Goal: Task Accomplishment & Management: Use online tool/utility

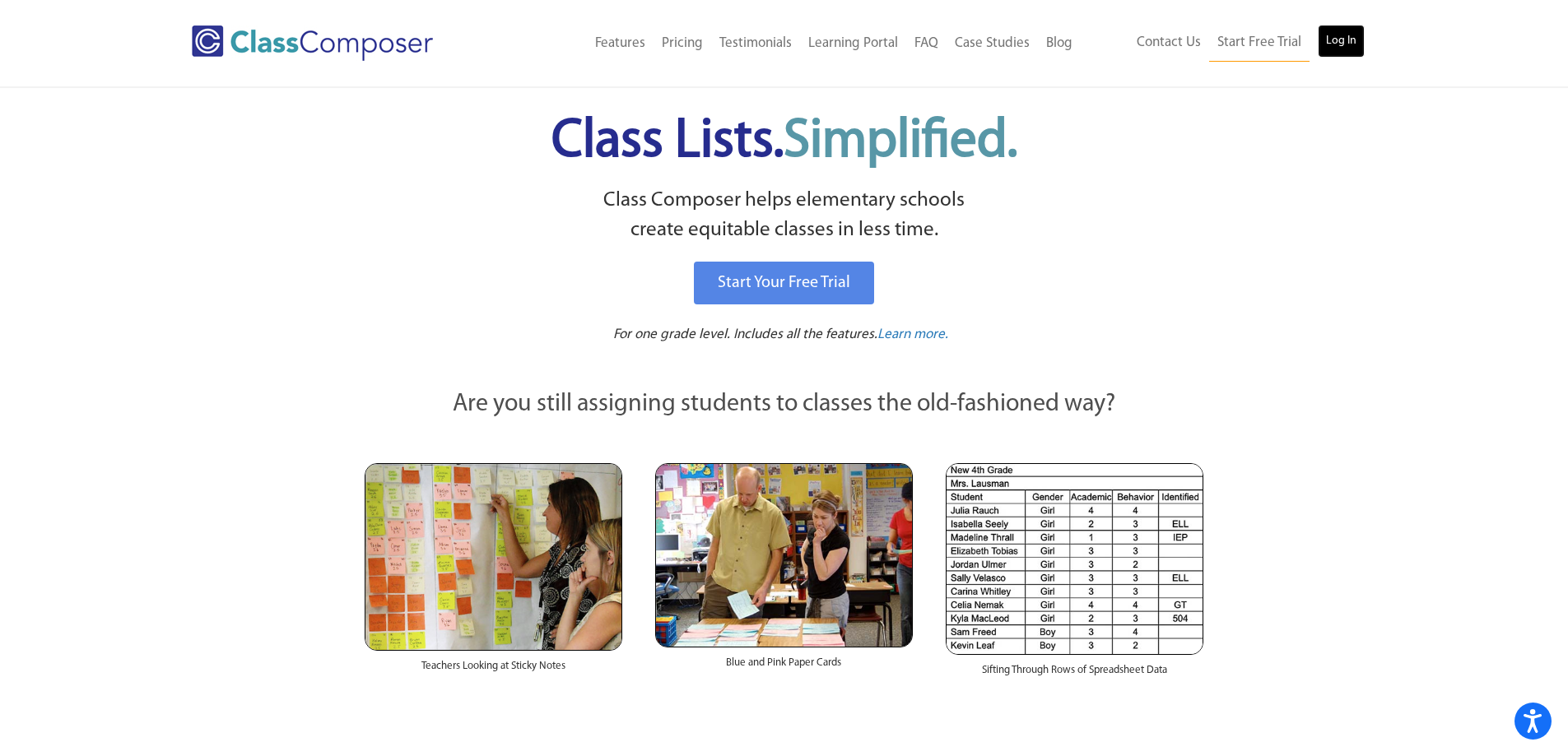
click at [1334, 37] on link "Log In" at bounding box center [1341, 41] width 47 height 33
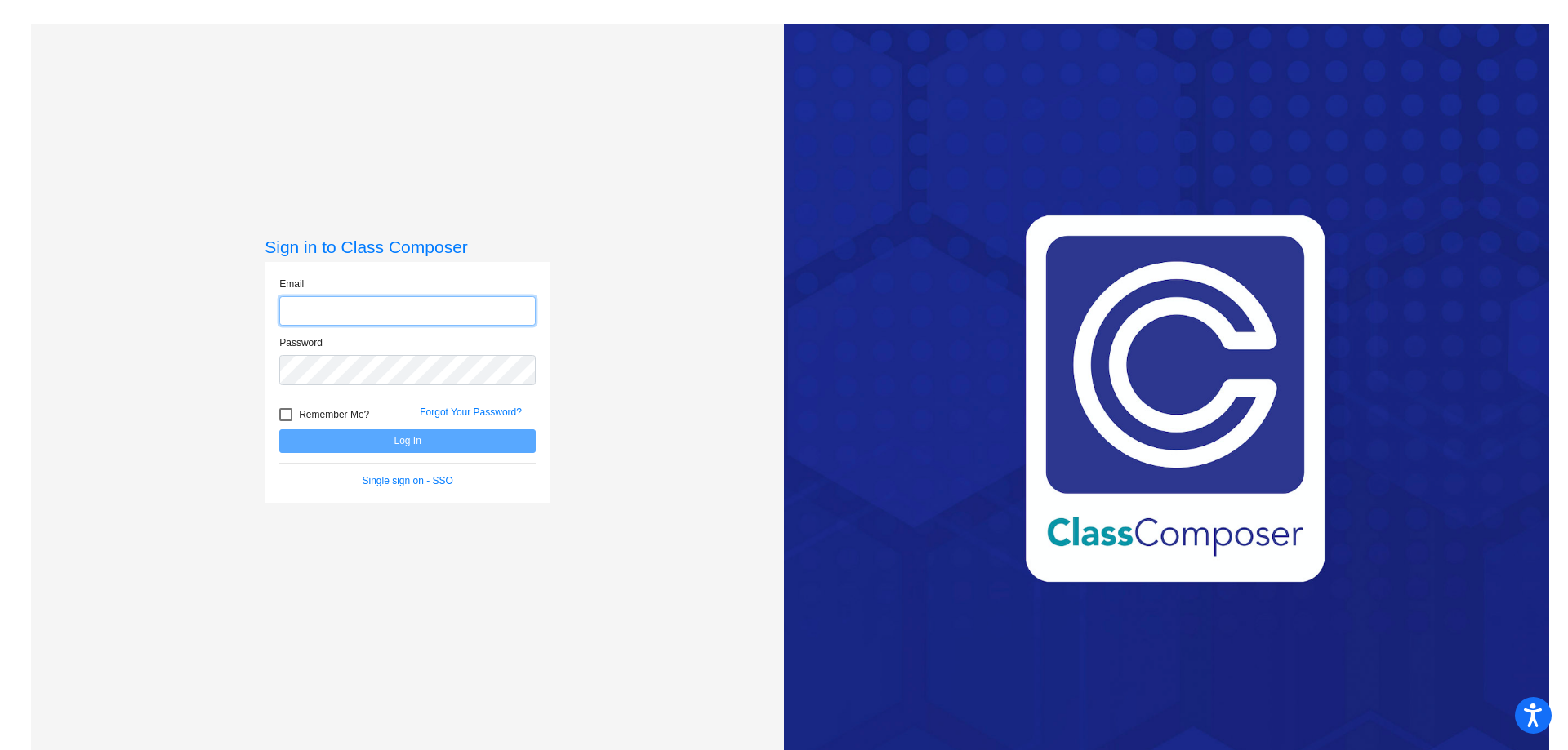
type input "jwhitton@fpcsk12.com"
click at [424, 435] on button "Log In" at bounding box center [407, 441] width 256 height 23
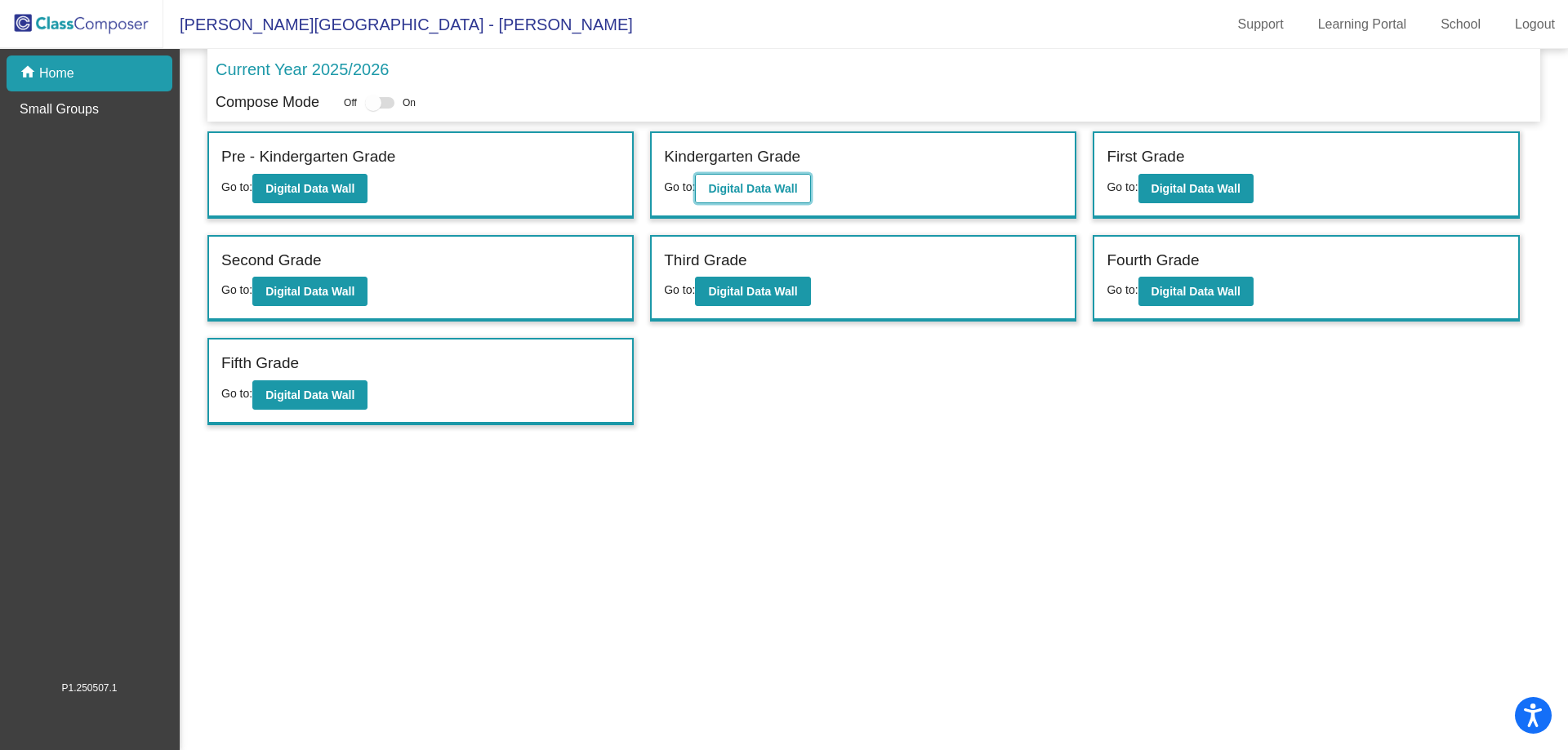
click at [741, 184] on b "Digital Data Wall" at bounding box center [752, 188] width 89 height 13
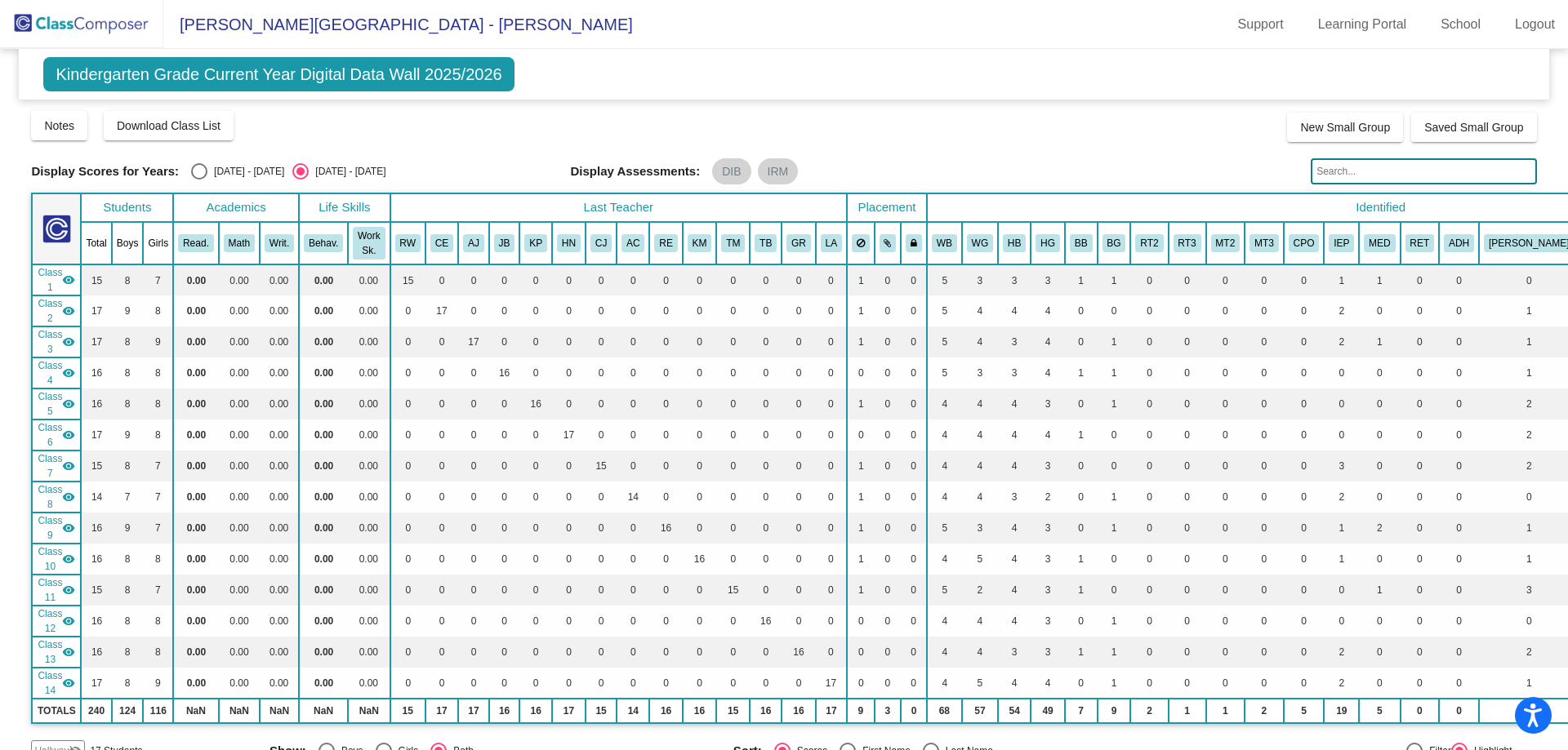
click at [203, 174] on div "Select an option" at bounding box center [199, 171] width 16 height 16
click at [199, 179] on input "2024 - 2025" at bounding box center [198, 179] width 1 height 1
radio input "true"
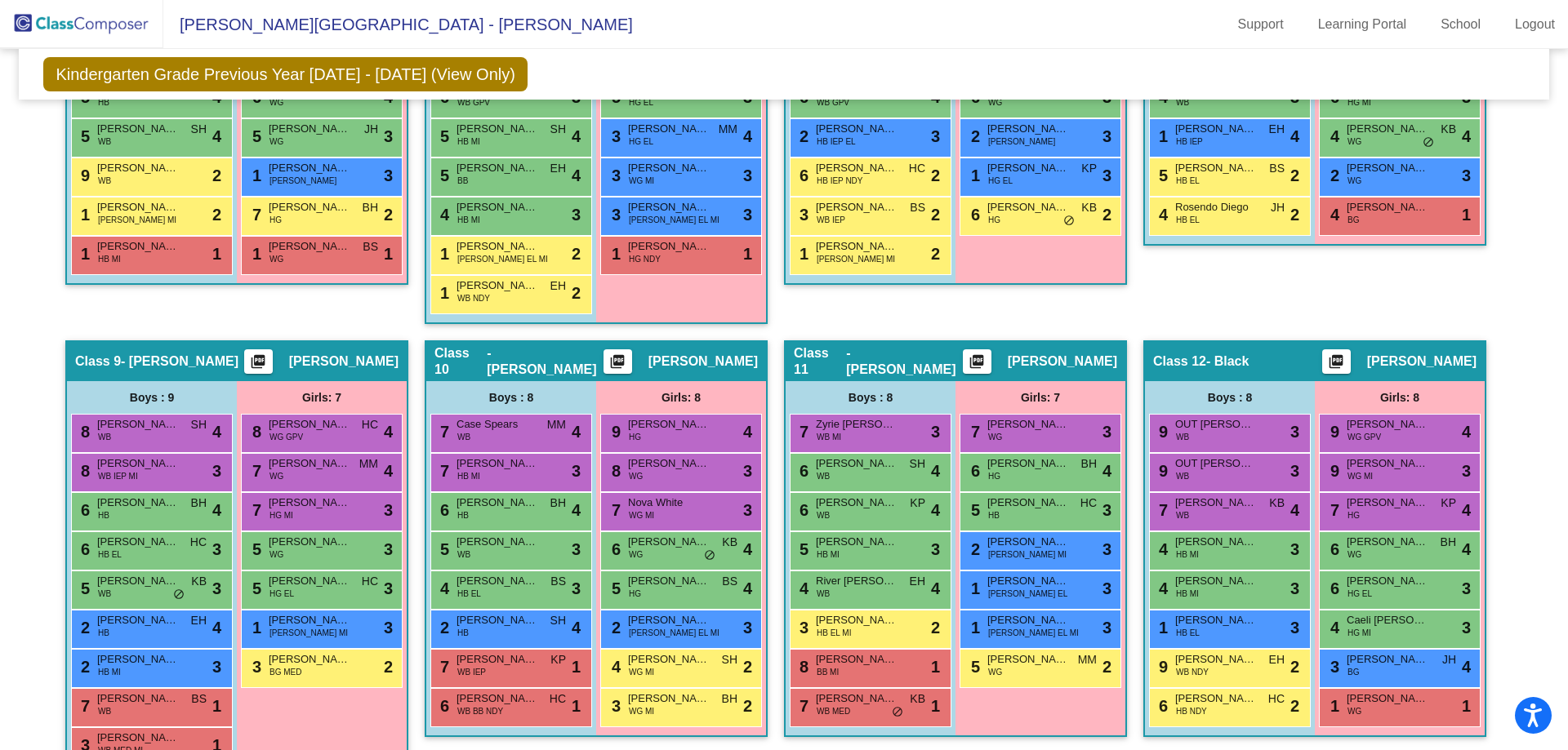
scroll to position [1307, 0]
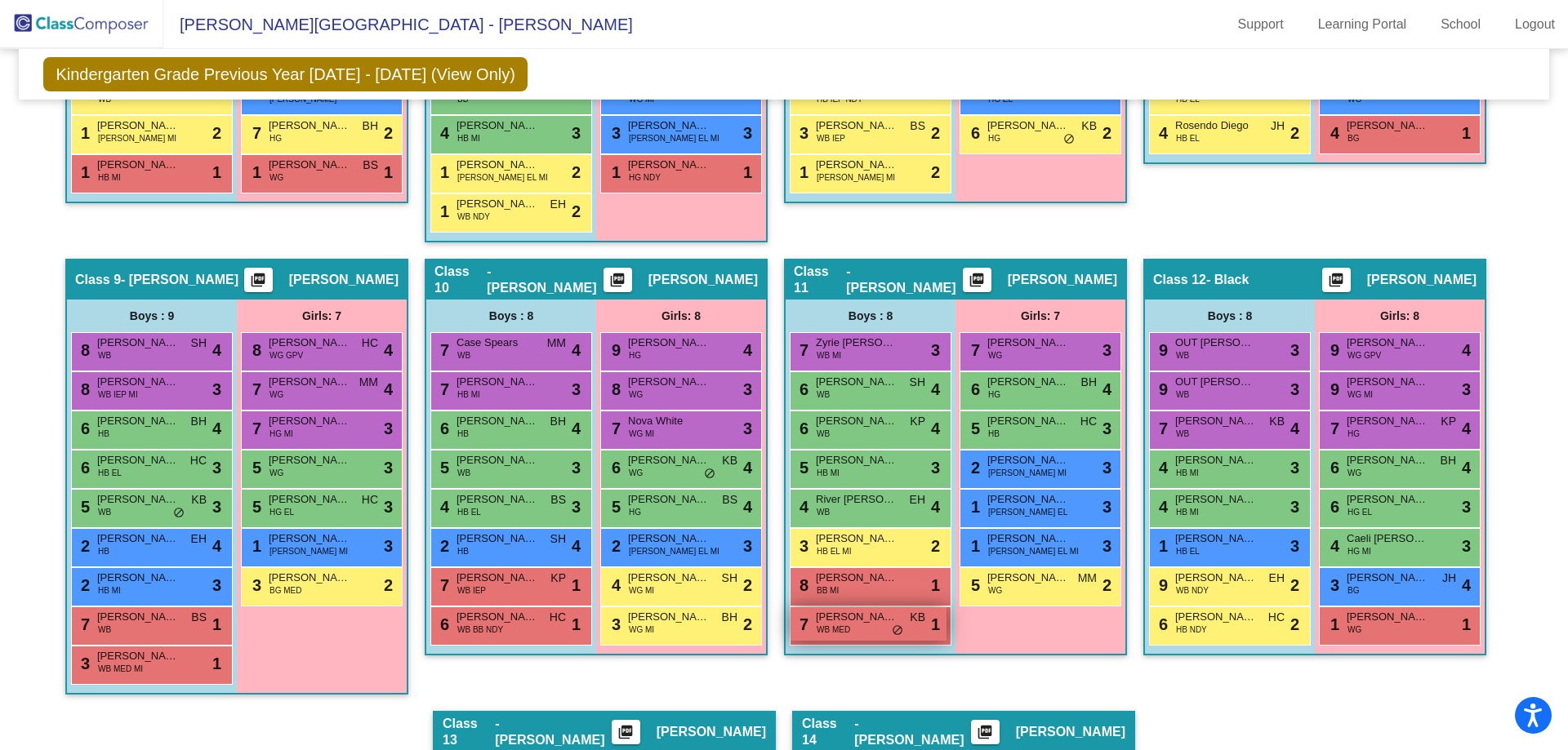
click at [854, 626] on div "7 Sawyer Miller WB MED KB lock do_not_disturb_alt 1" at bounding box center [868, 624] width 156 height 34
